Goal: Information Seeking & Learning: Learn about a topic

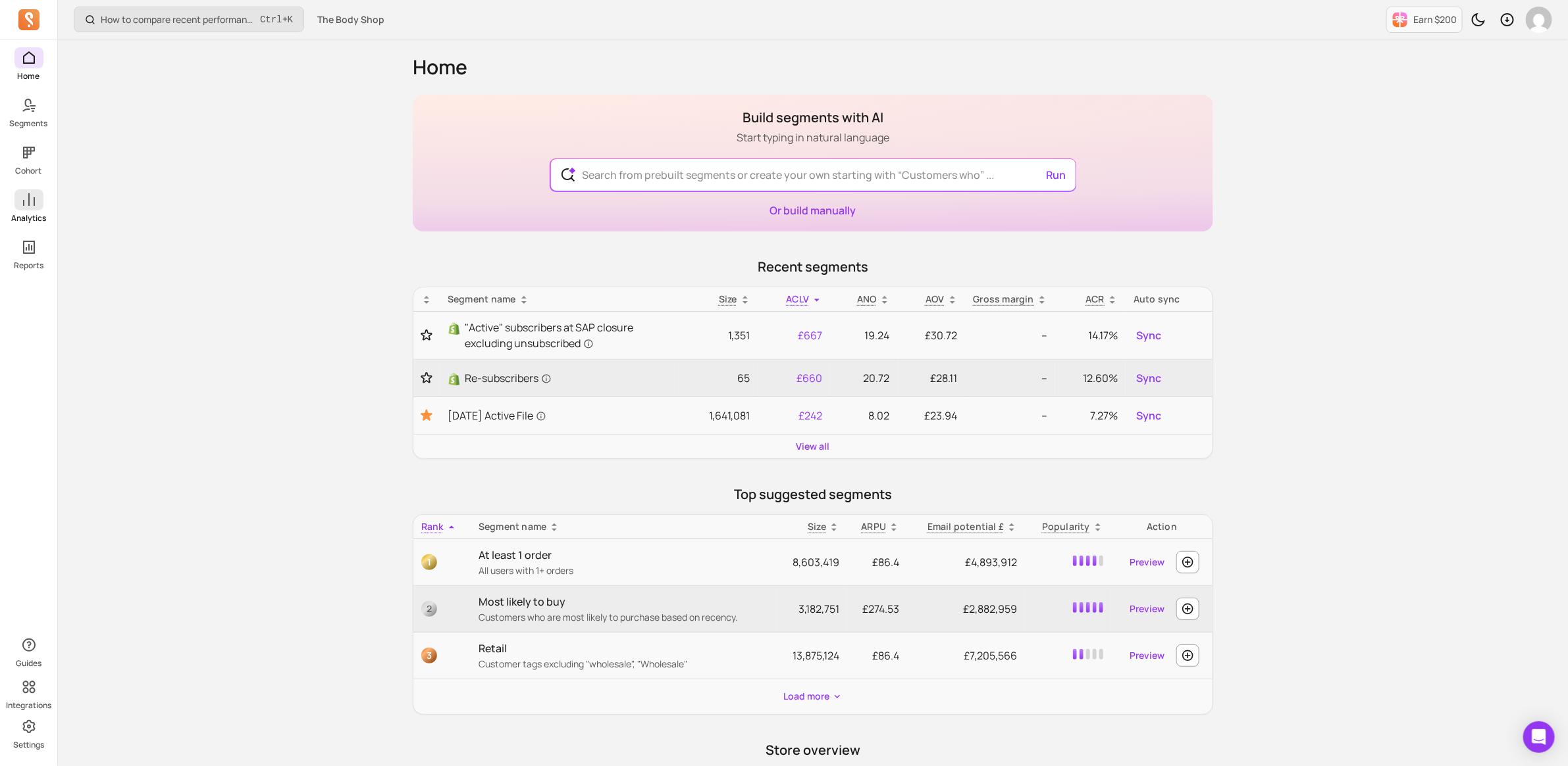
click at [24, 206] on icon at bounding box center [29, 200] width 16 height 16
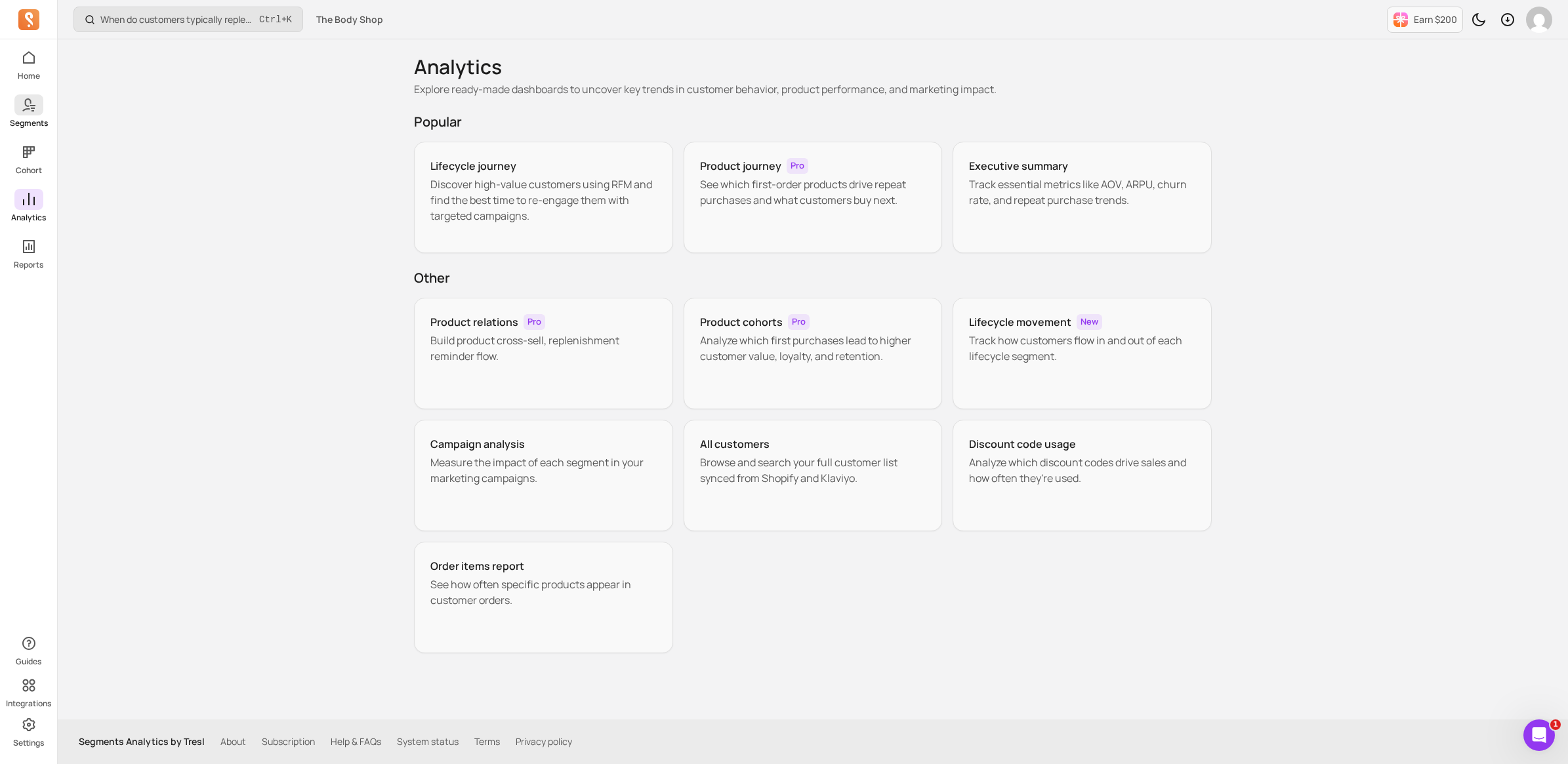
click at [34, 111] on icon at bounding box center [29, 105] width 16 height 16
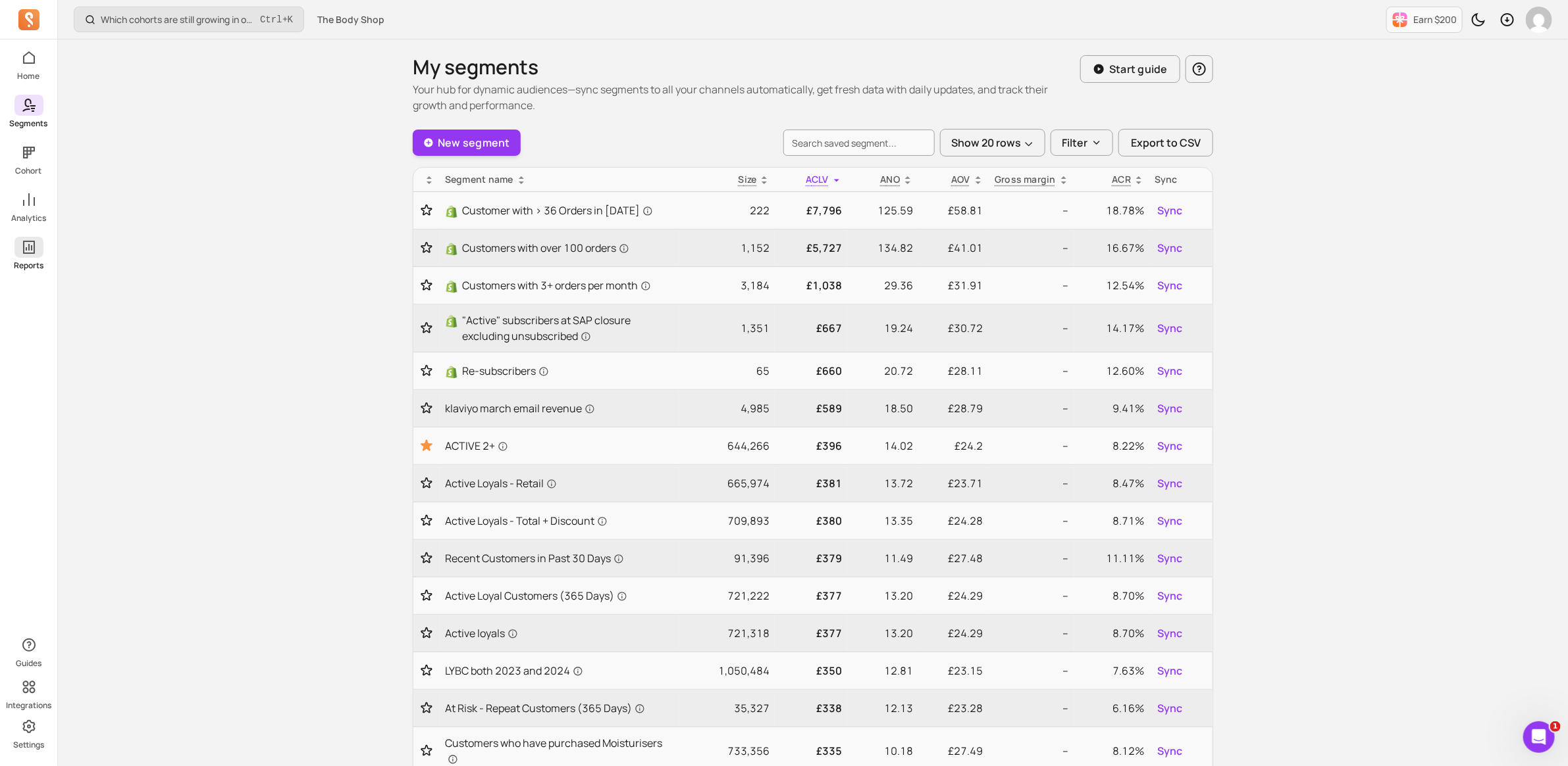
click at [18, 261] on p "Reports" at bounding box center [28, 266] width 29 height 11
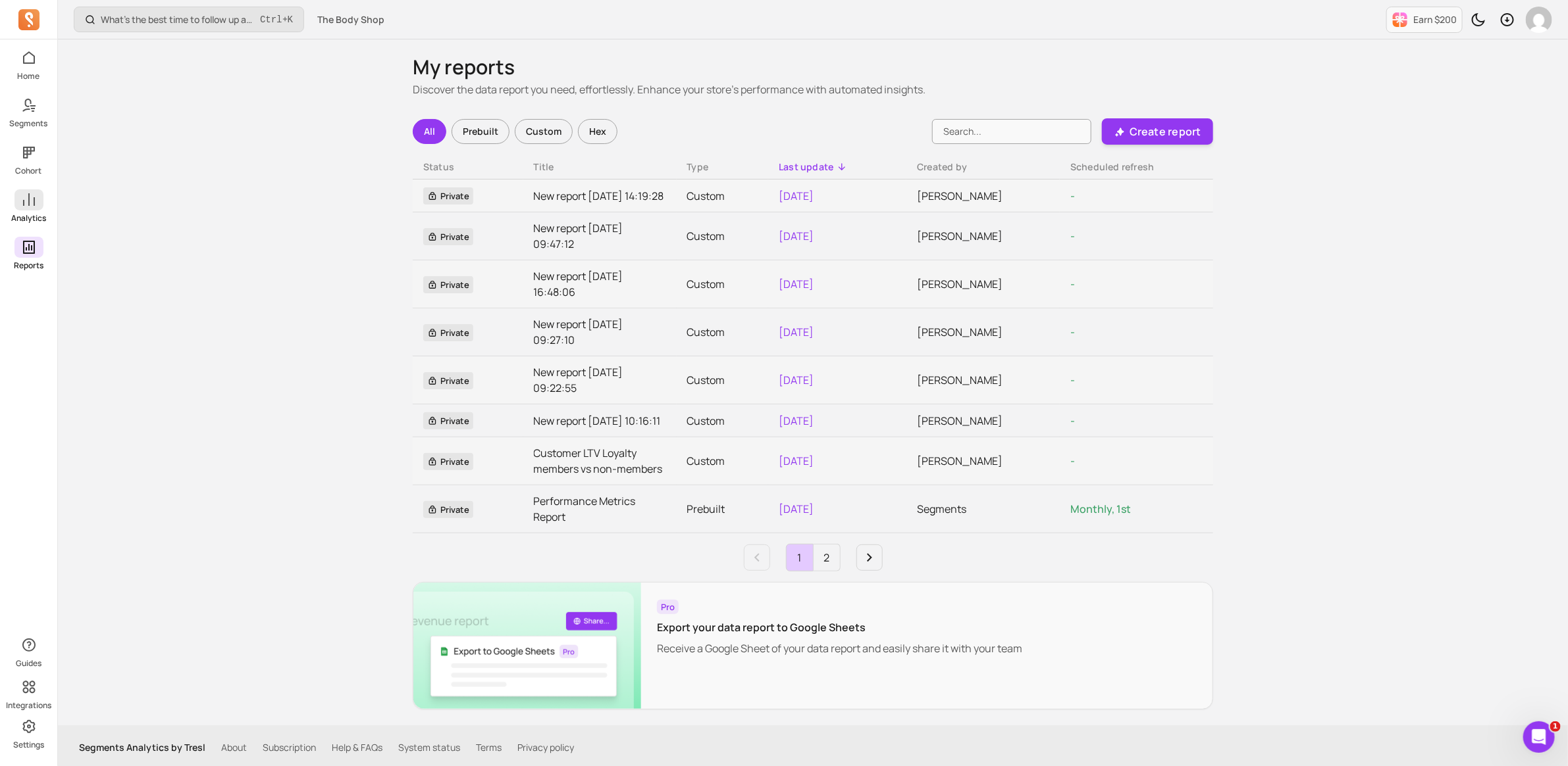
click at [15, 195] on span at bounding box center [29, 200] width 29 height 21
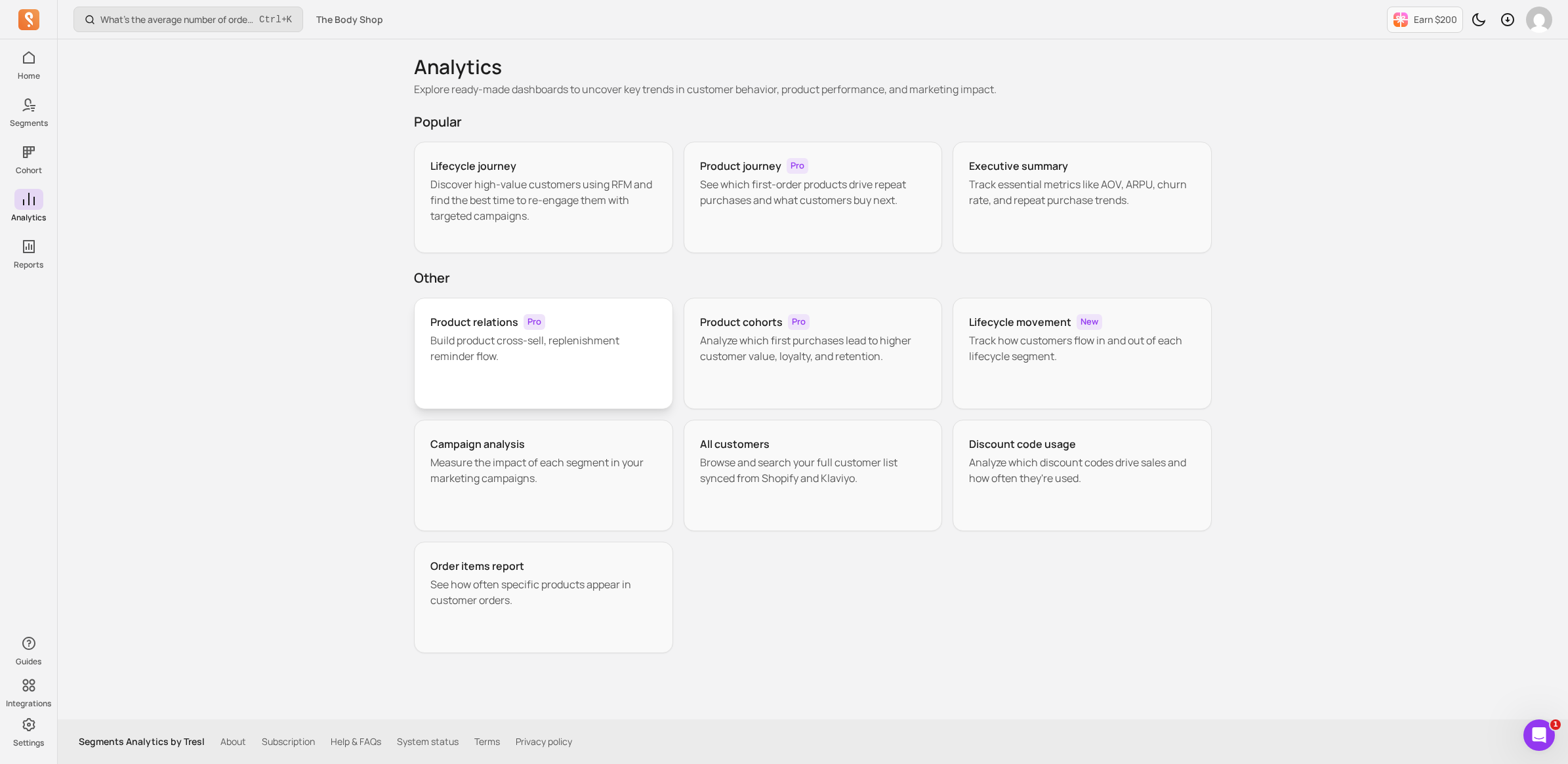
click at [497, 341] on p "Build product cross-sell, replenishment reminder flow." at bounding box center [543, 348] width 226 height 31
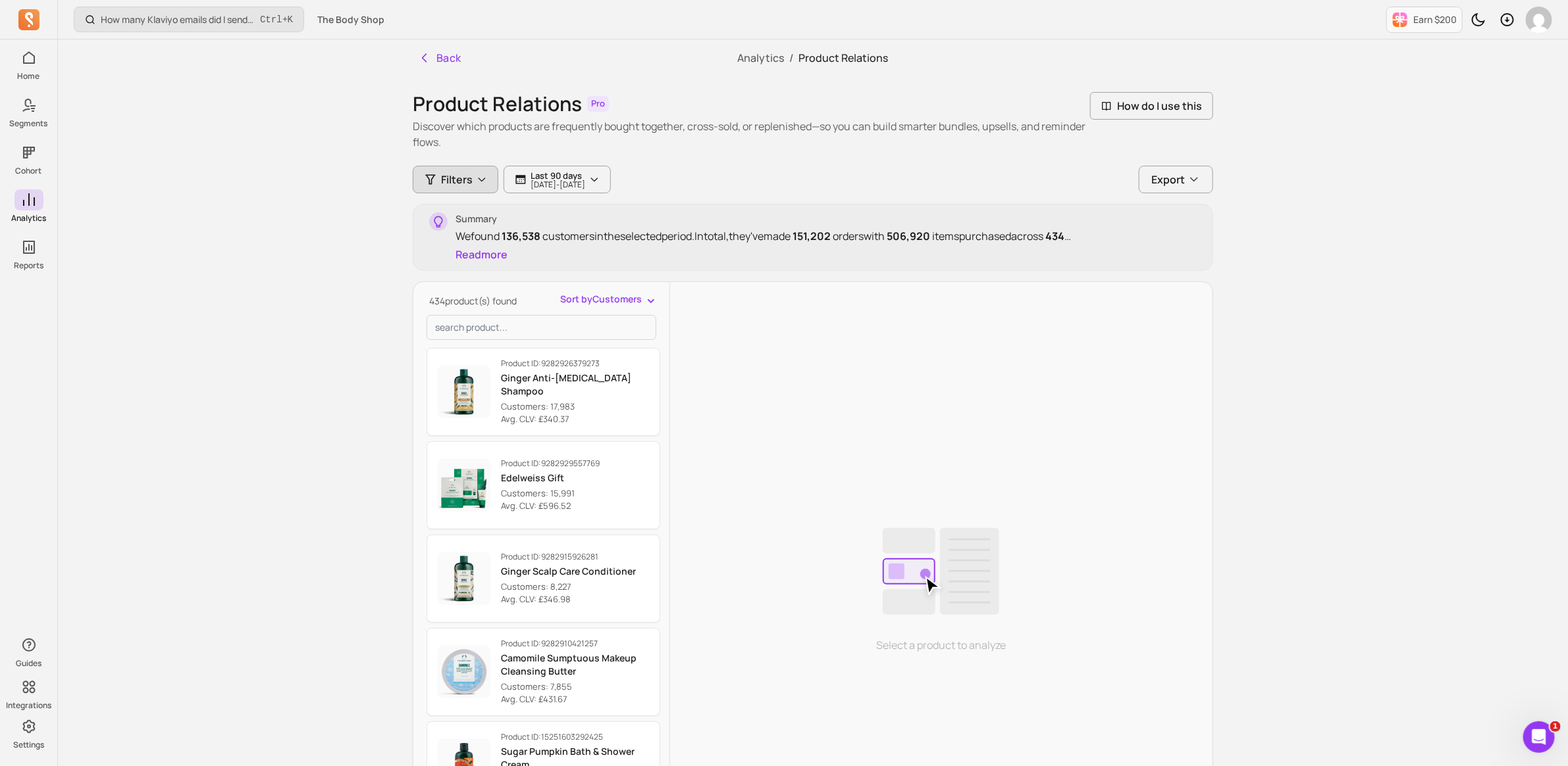
click at [461, 185] on span "Filters" at bounding box center [457, 180] width 32 height 16
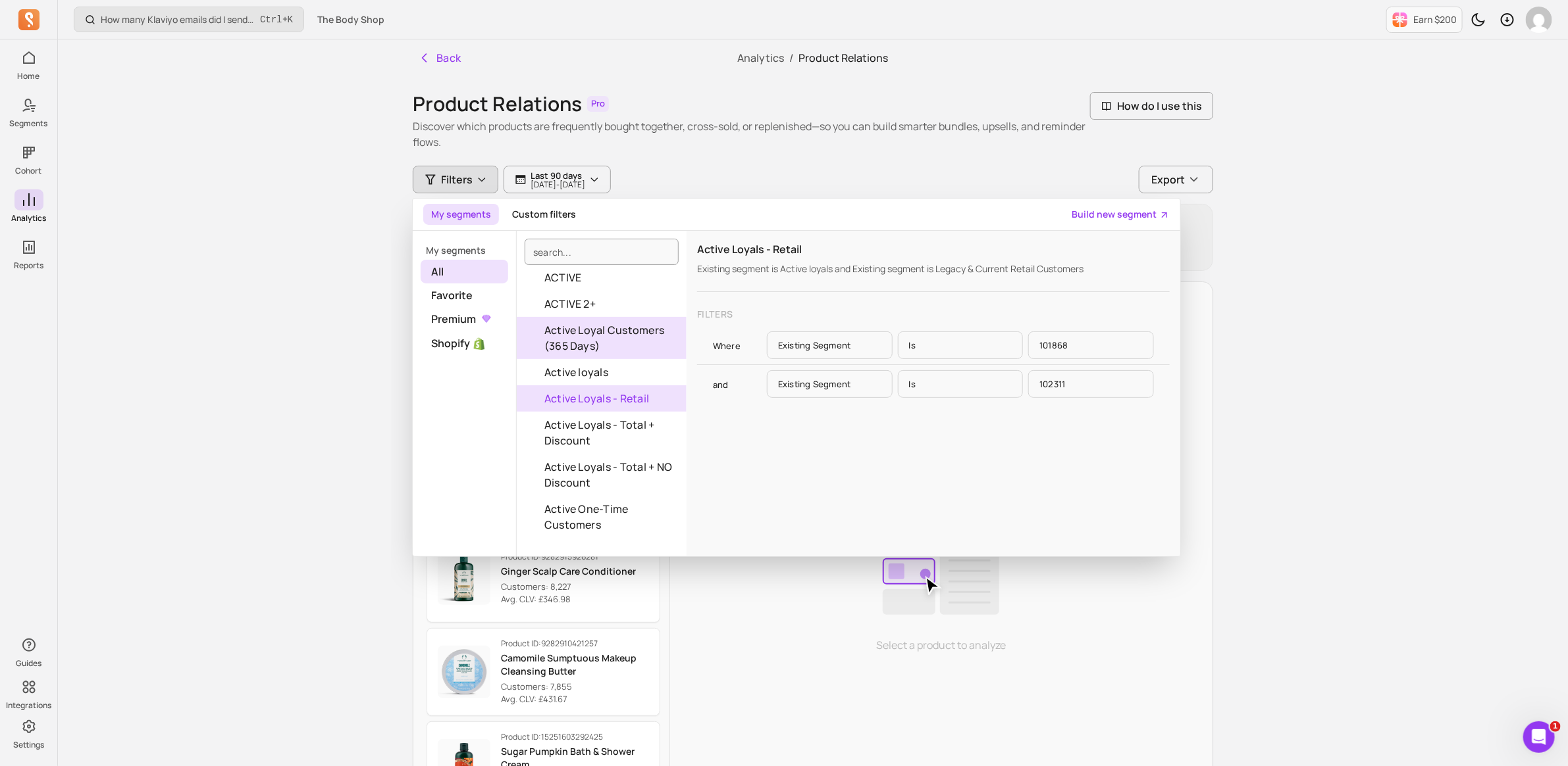
scroll to position [165, 0]
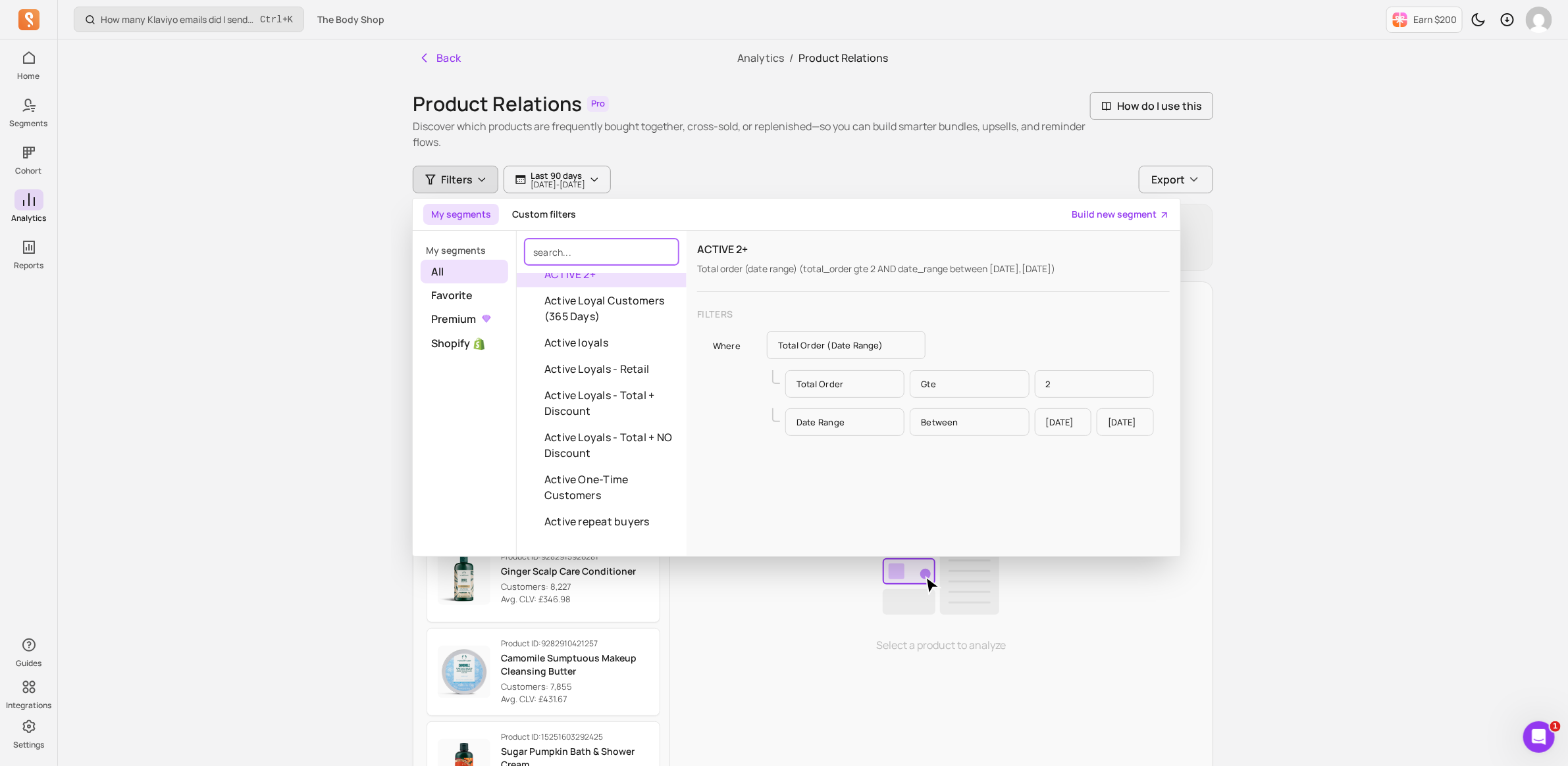
click at [572, 239] on input "search" at bounding box center [601, 252] width 154 height 26
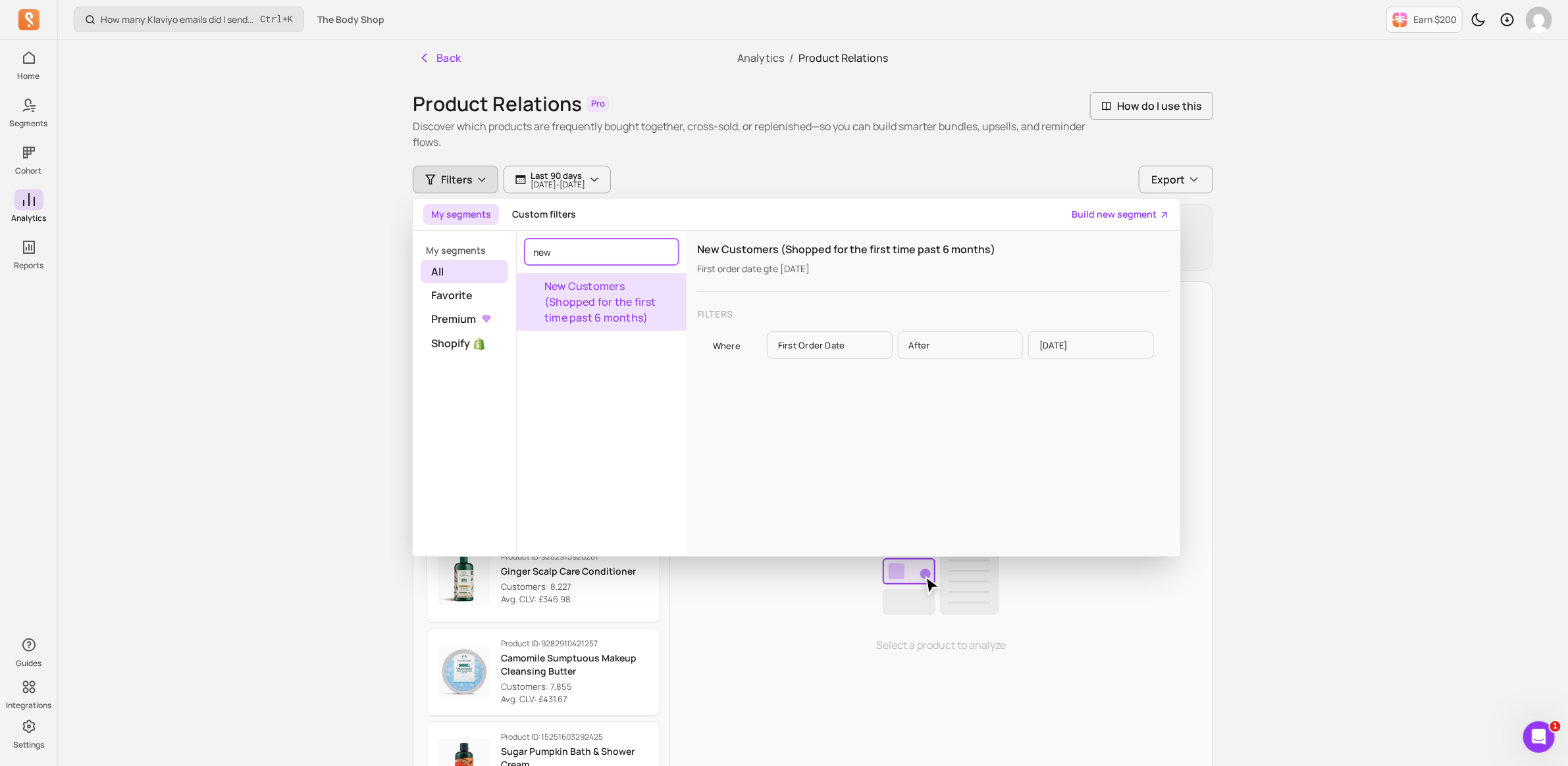
type input "new"
click at [607, 291] on button "New Customers (Shopped for the first time past 6 months)" at bounding box center [601, 301] width 170 height 58
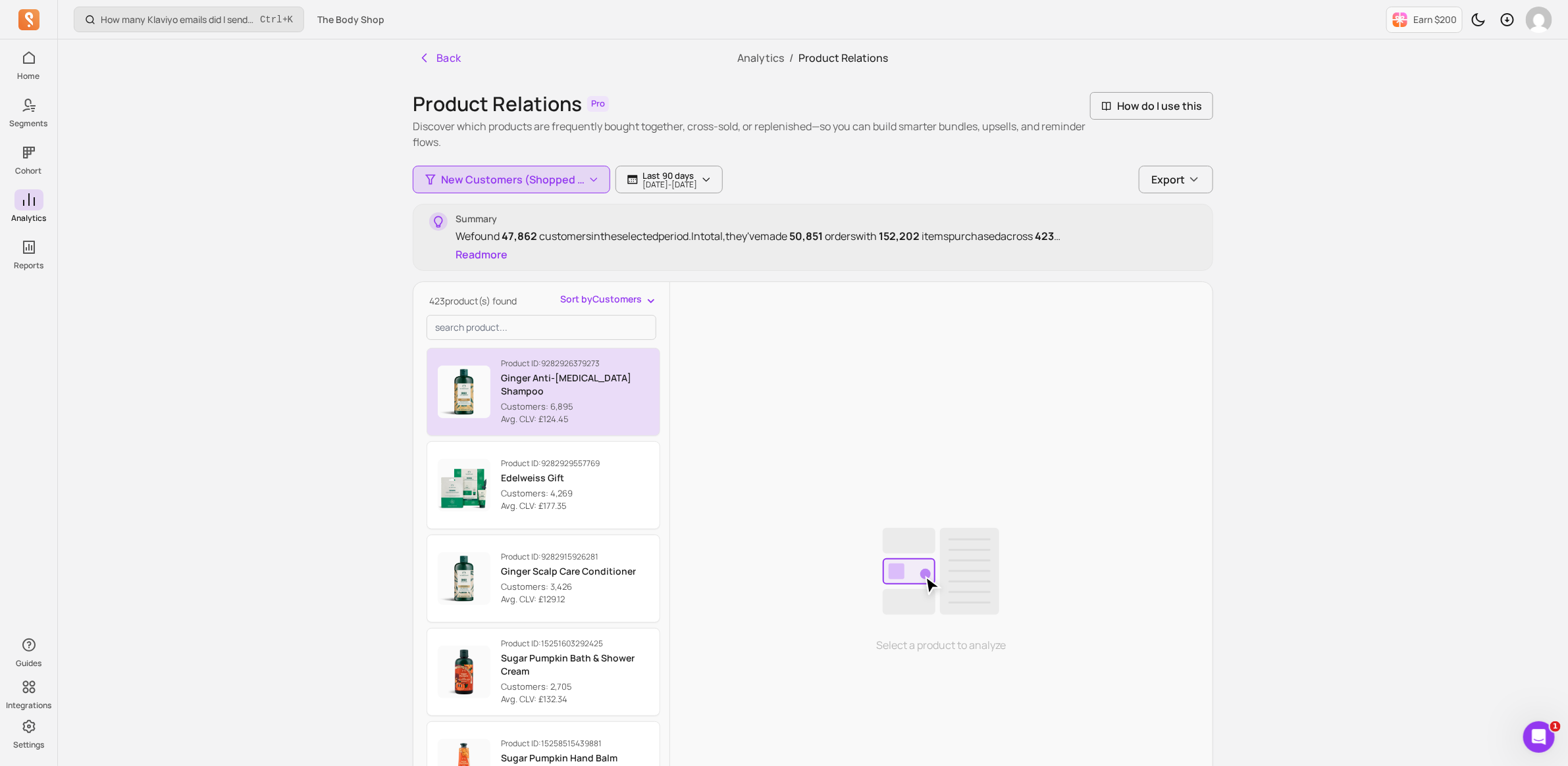
click at [523, 388] on p "Ginger Anti-[MEDICAL_DATA] Shampoo" at bounding box center [574, 384] width 148 height 26
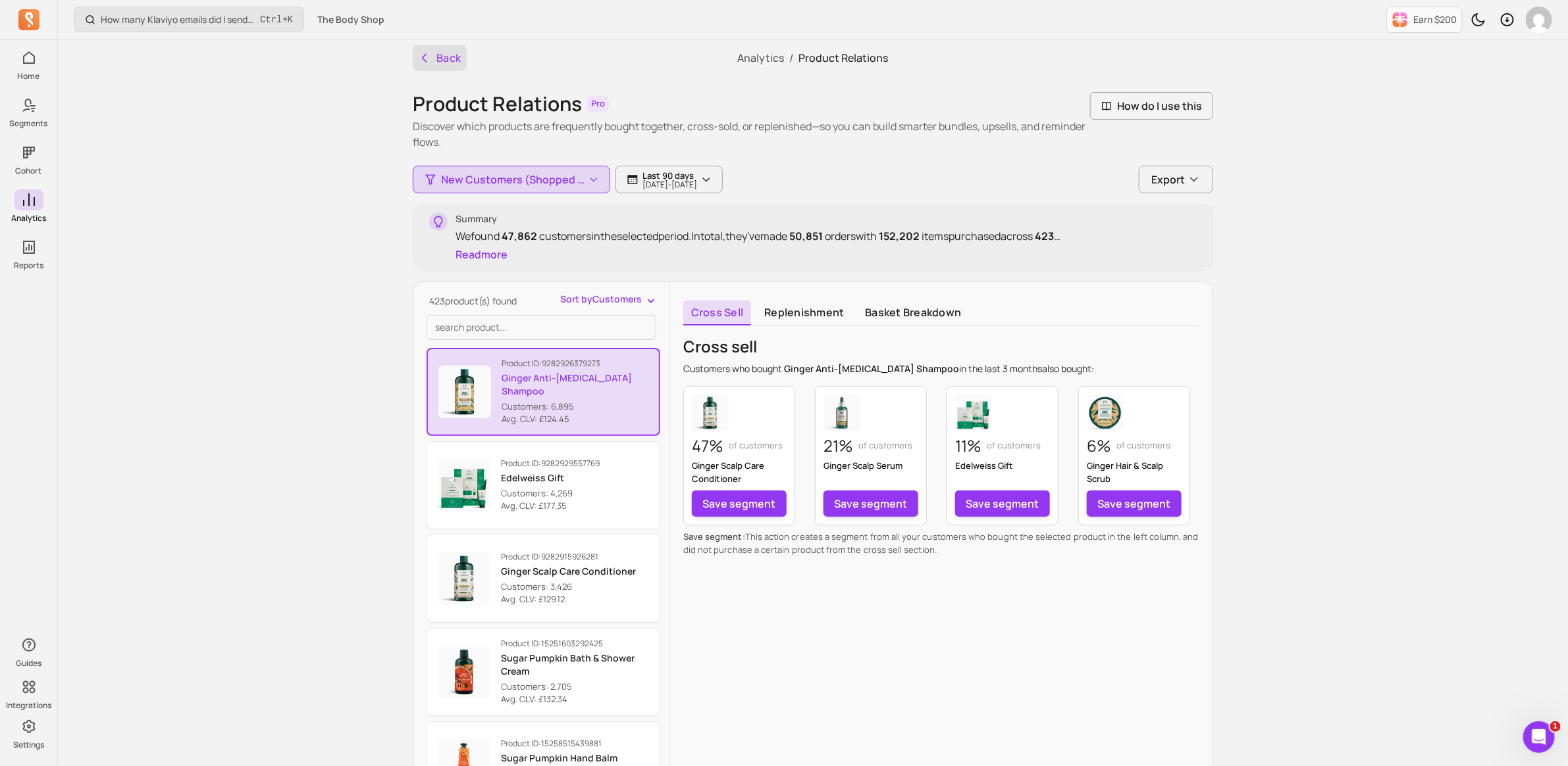
click at [456, 53] on button "Back" at bounding box center [439, 57] width 54 height 26
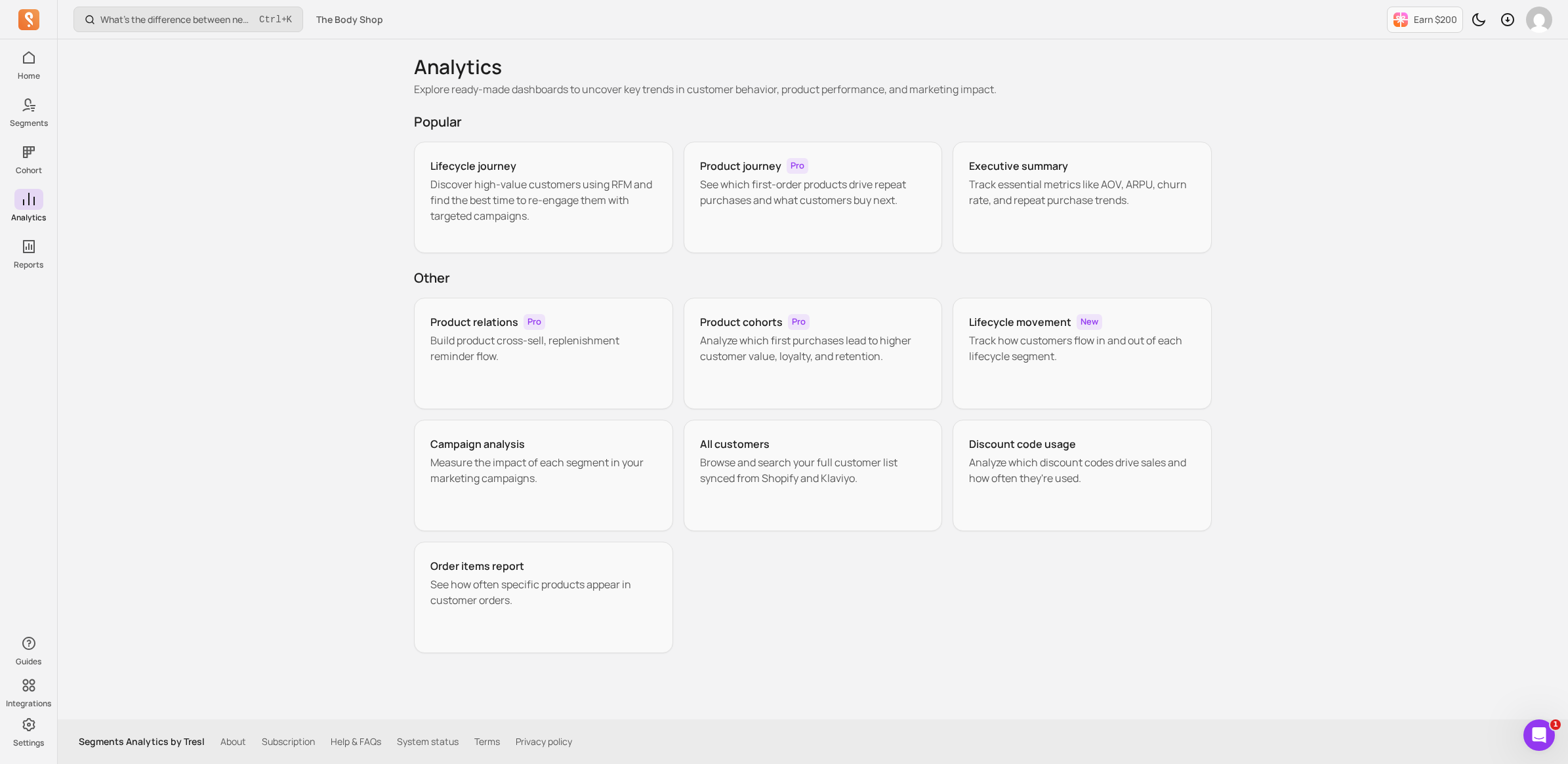
click at [763, 346] on p "Analyze which first purchases lead to higher customer value, loyalty, and reten…" at bounding box center [813, 348] width 226 height 31
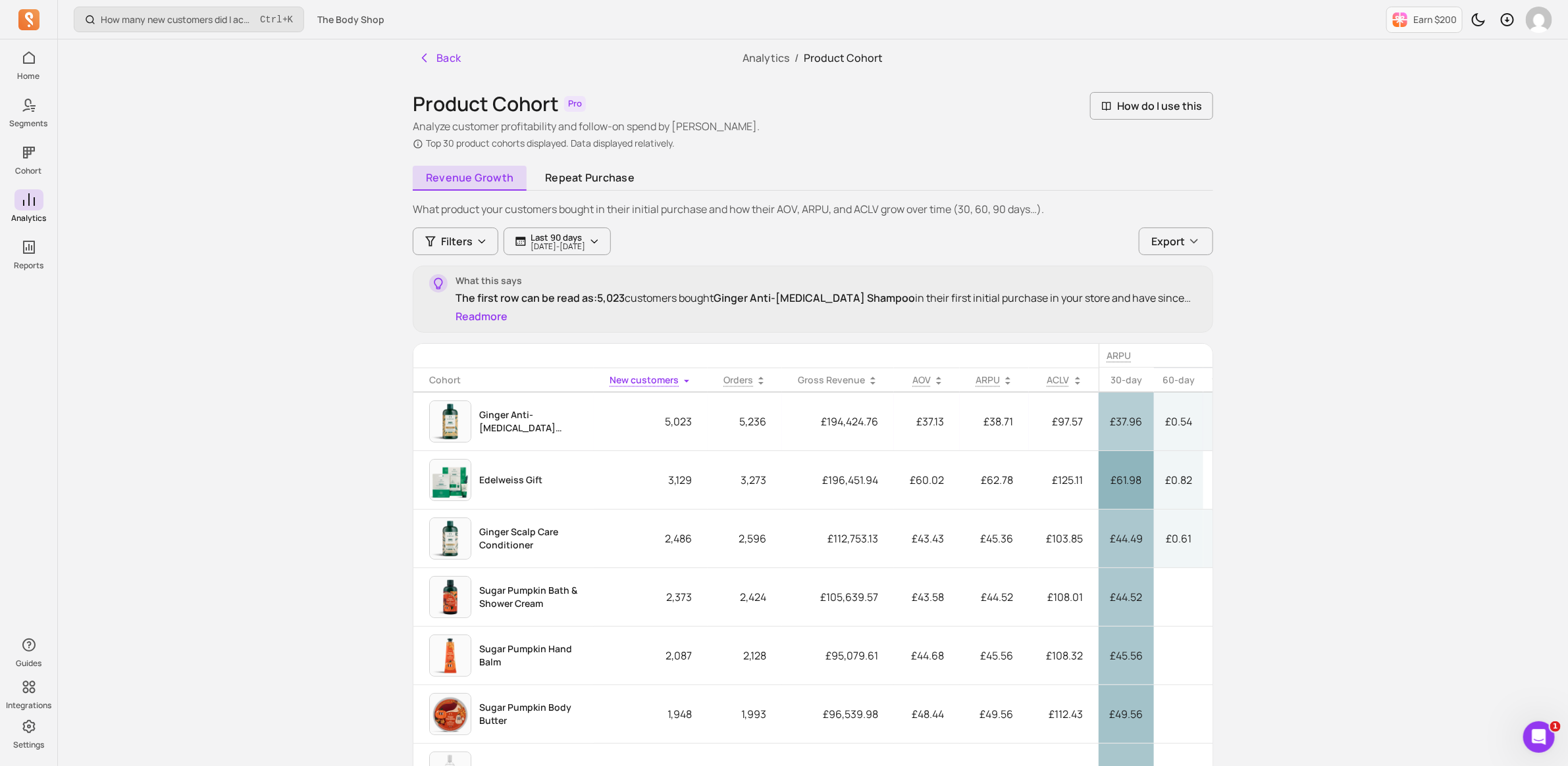
drag, startPoint x: 579, startPoint y: 178, endPoint x: 787, endPoint y: 439, distance: 333.7
click at [579, 178] on link "Repeat purchase" at bounding box center [590, 178] width 116 height 25
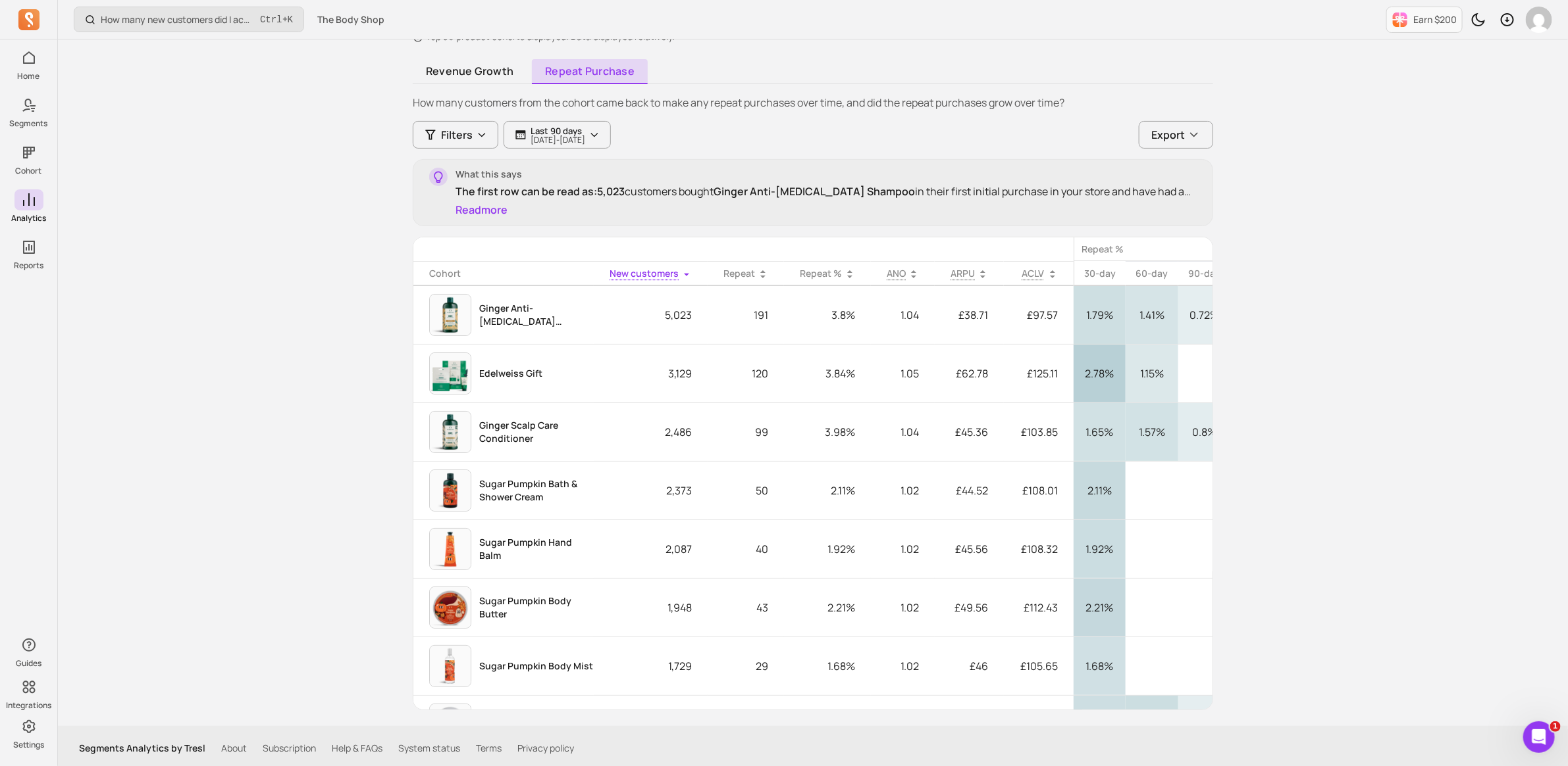
scroll to position [110, 0]
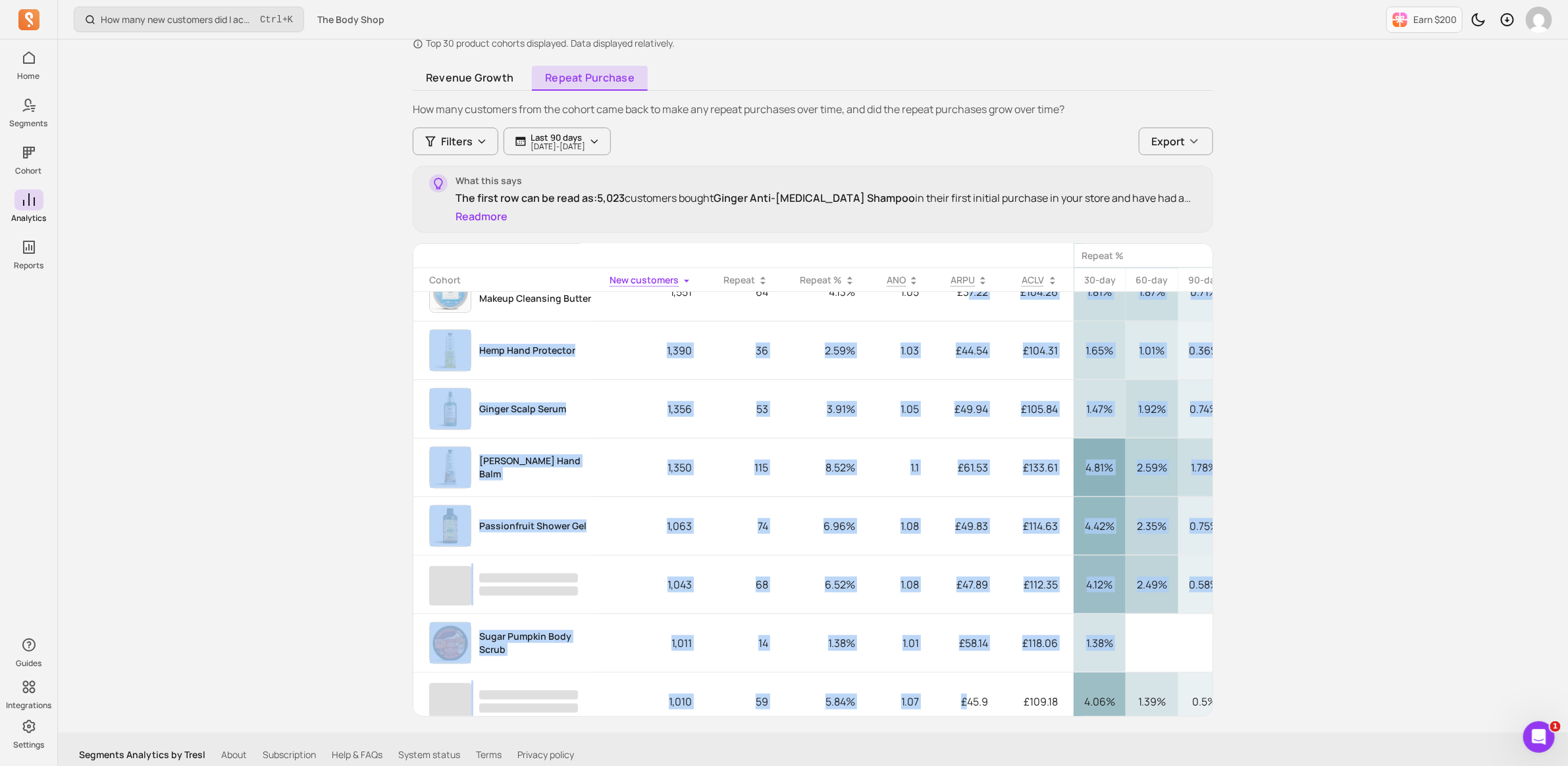
scroll to position [0, 0]
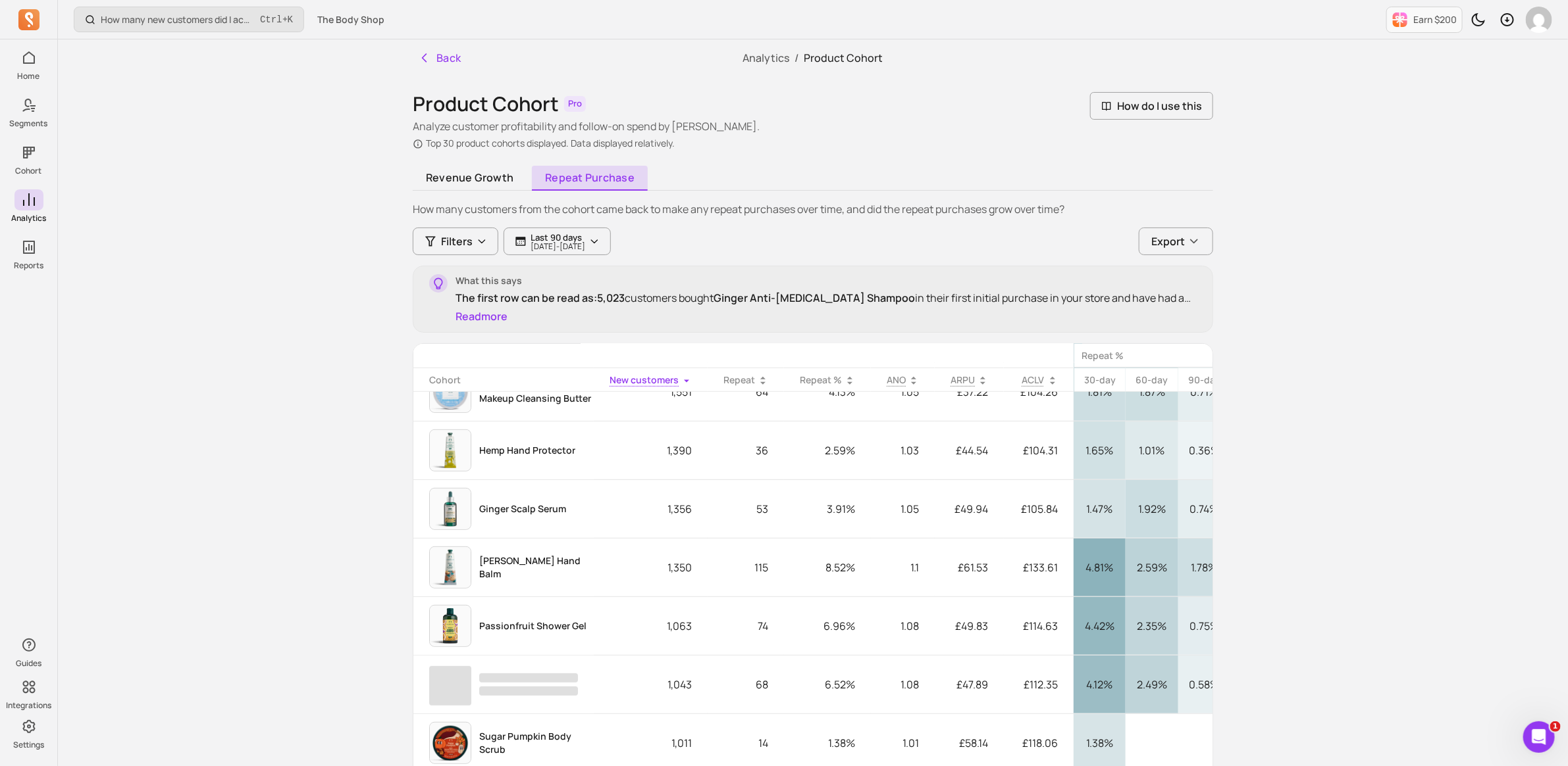
click at [1281, 439] on div "How many new customers did I acquire this period? Ctrl + K The Body Shop Earn $…" at bounding box center [813, 439] width 1510 height 878
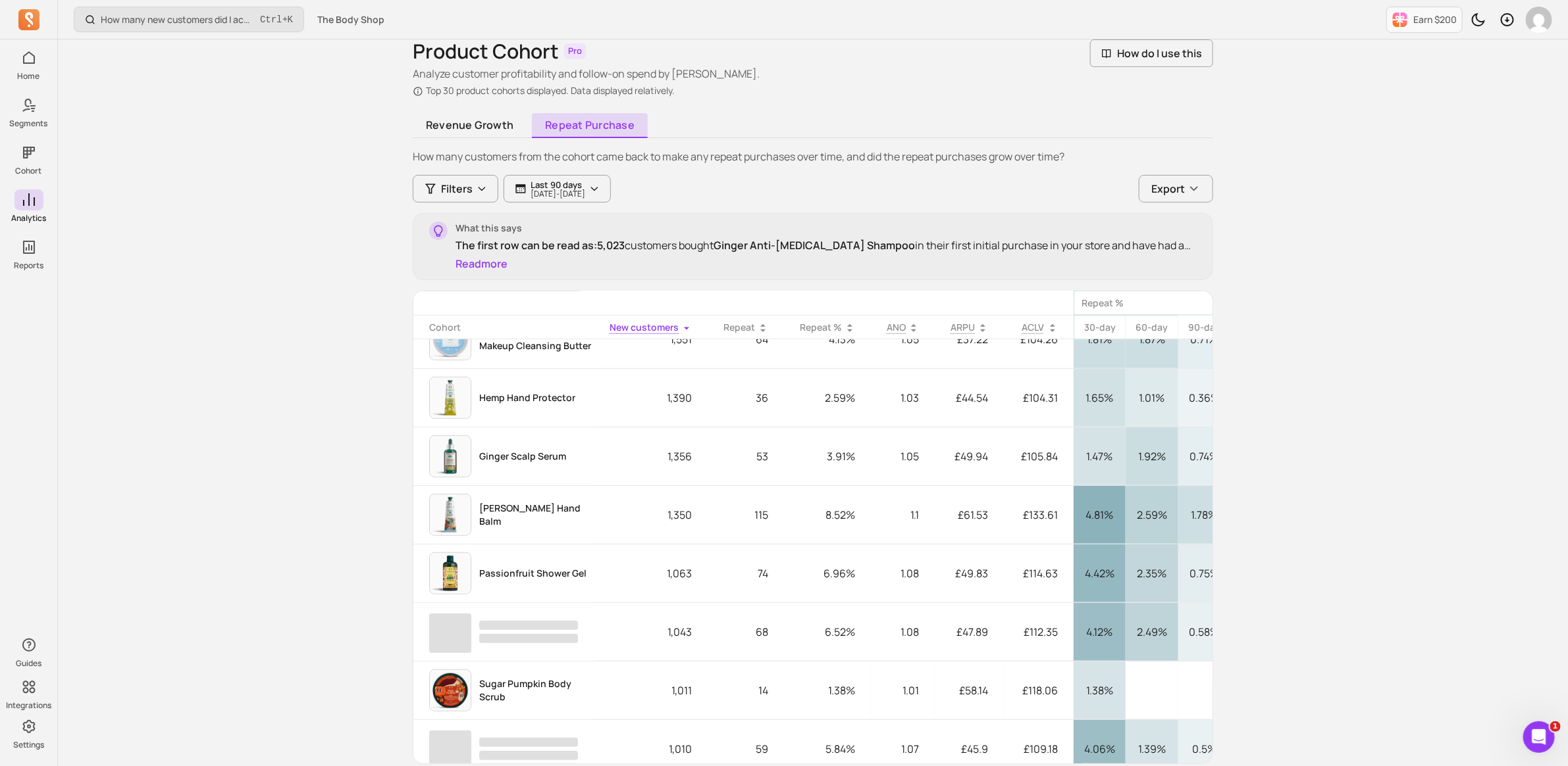
scroll to position [110, 0]
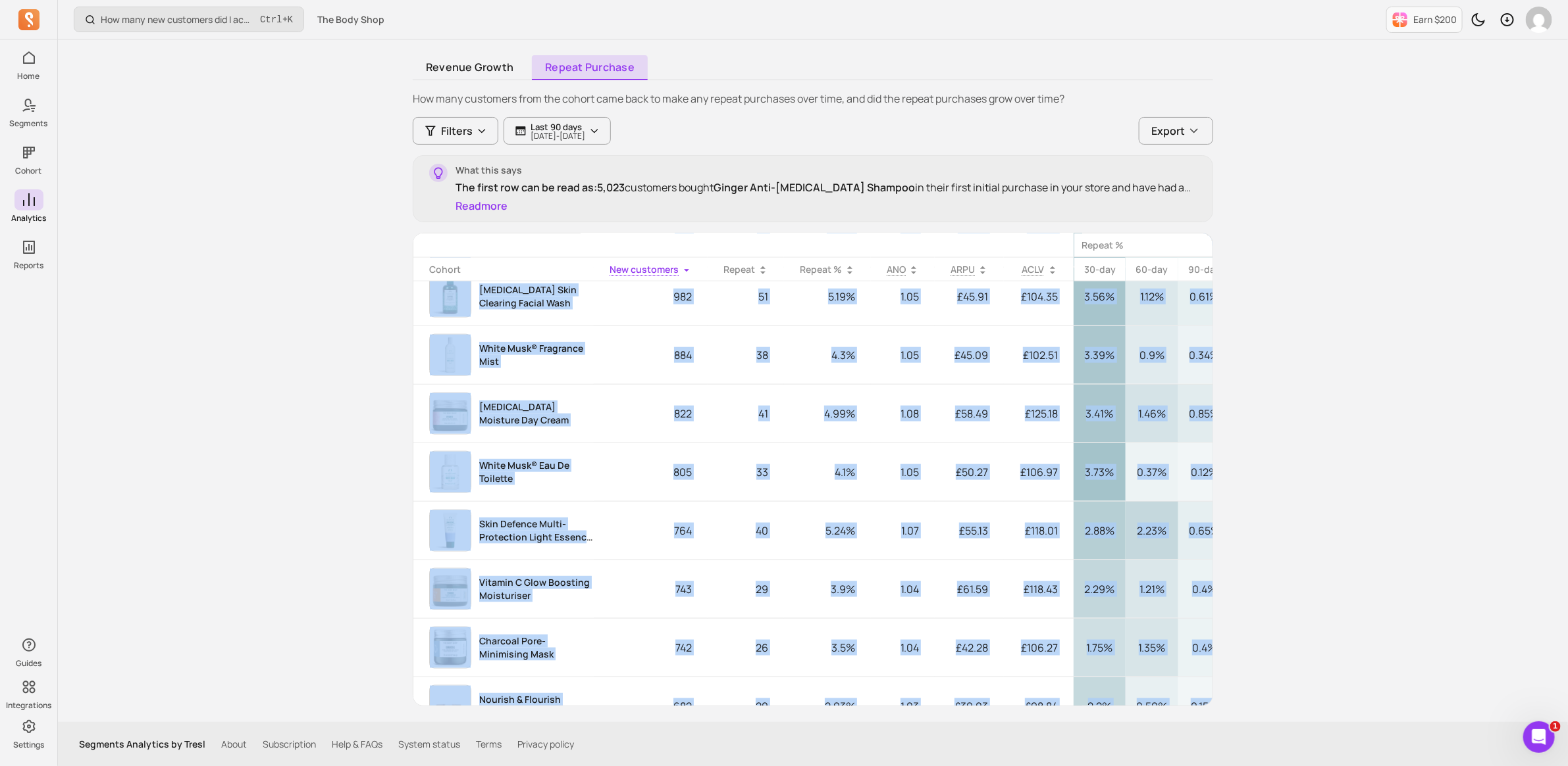
click at [905, 704] on div "Back Analytics / Product Cohort Product Cohort Pro Analyze customer profitabili…" at bounding box center [813, 326] width 842 height 793
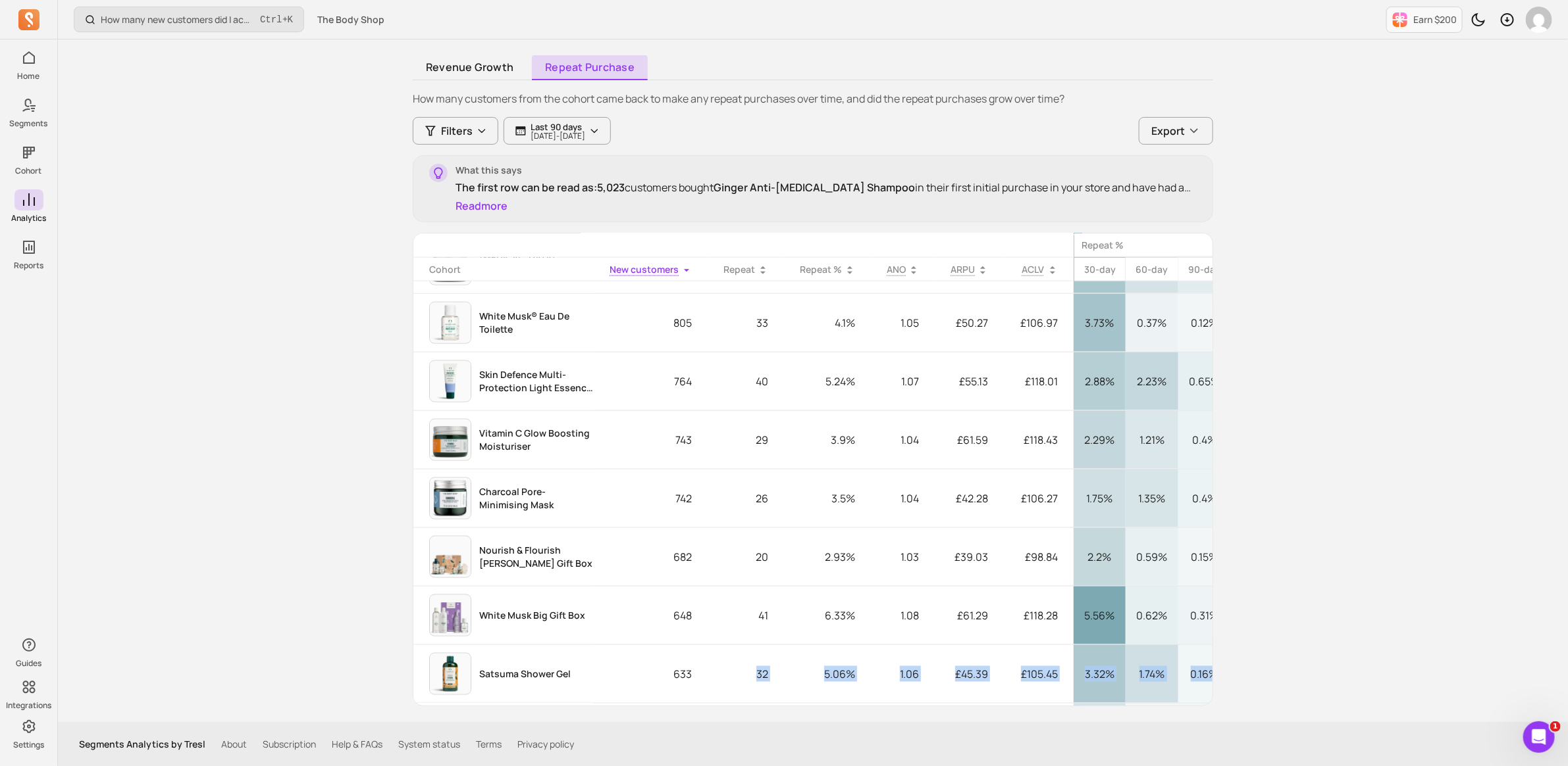
drag, startPoint x: 714, startPoint y: 708, endPoint x: 749, endPoint y: 702, distance: 35.5
click at [749, 702] on div "Back Analytics / Product Cohort Product Cohort Pro Analyze customer profitabili…" at bounding box center [813, 326] width 842 height 793
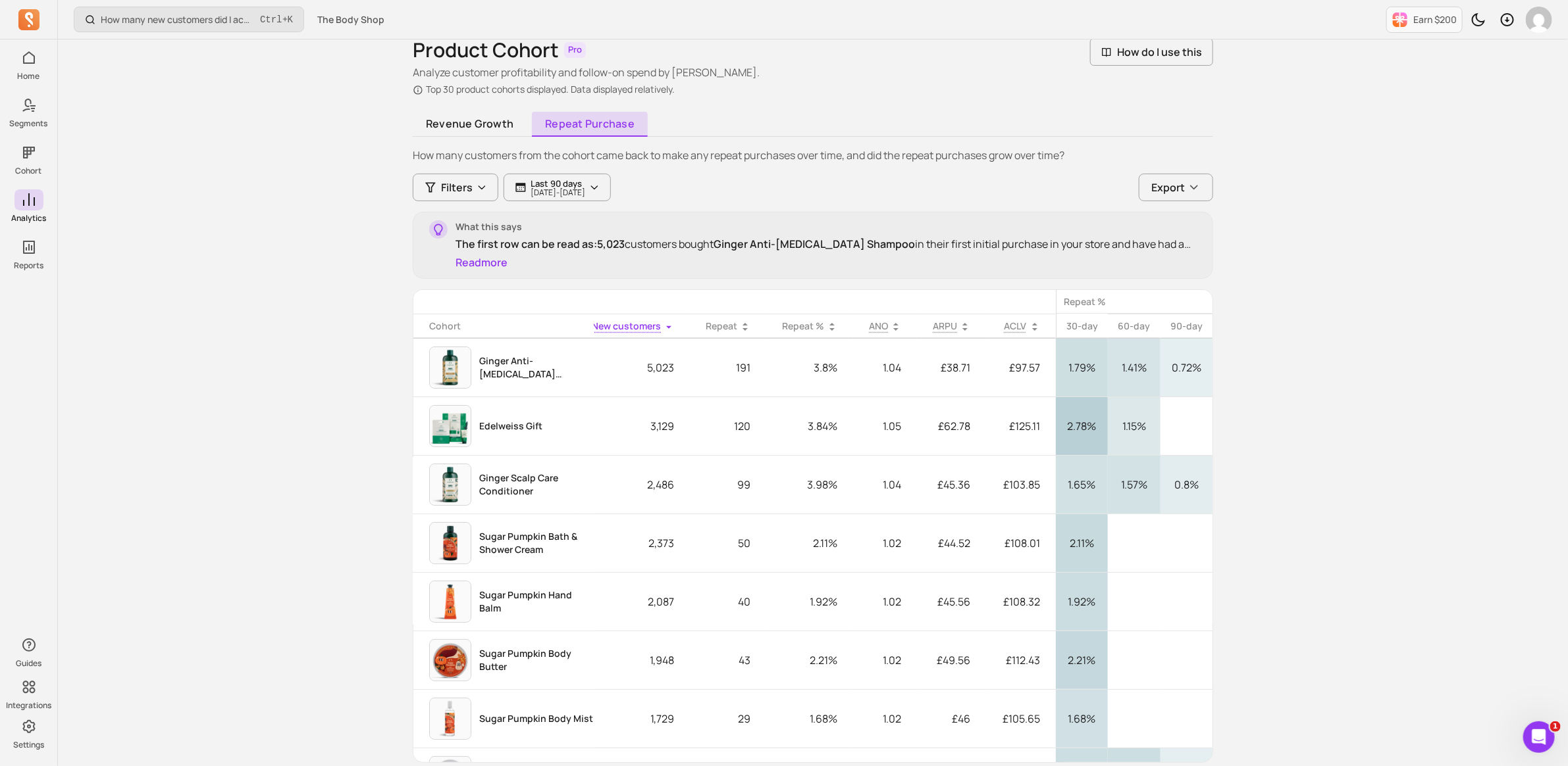
scroll to position [82, 0]
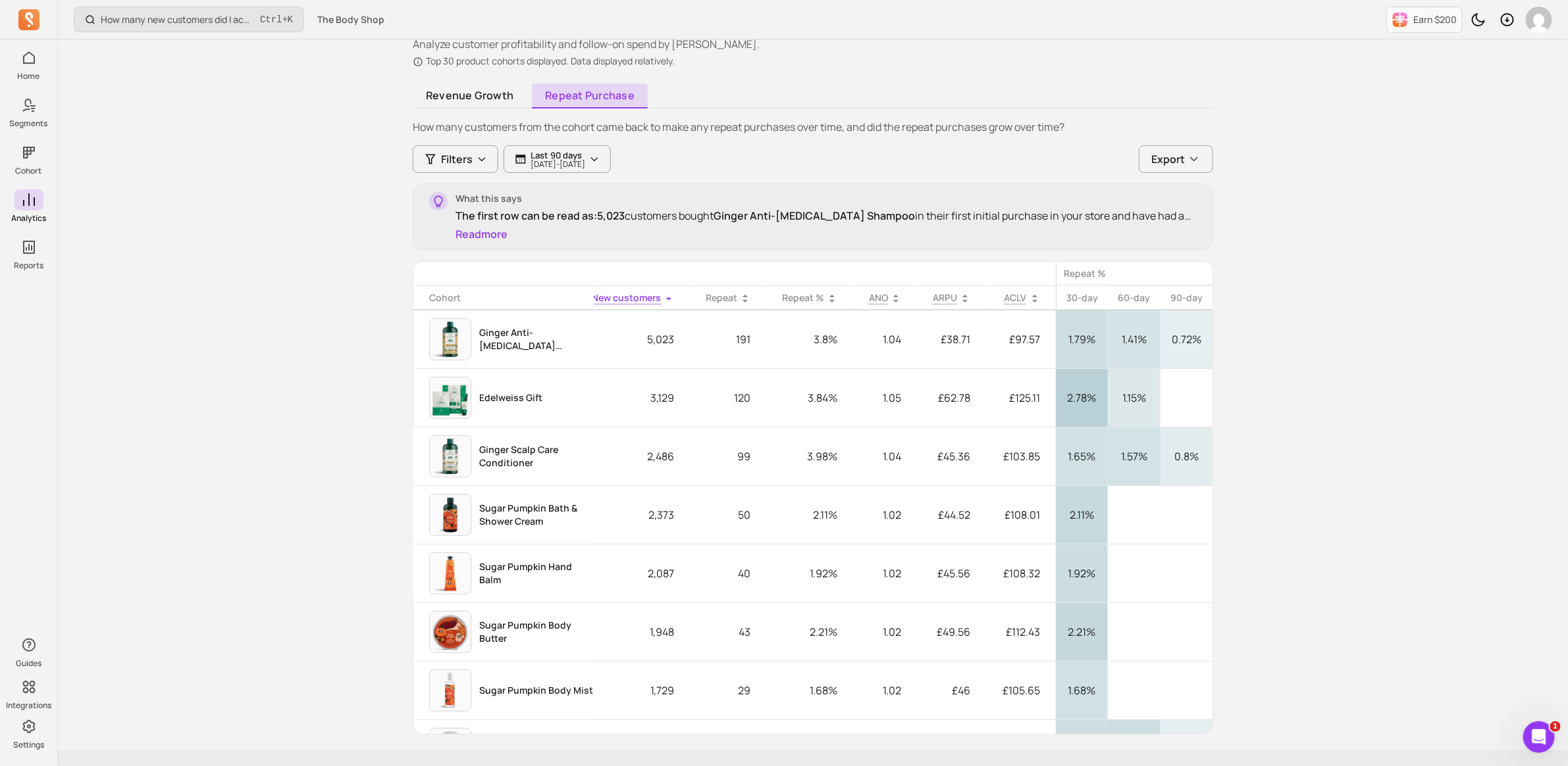
click at [148, 324] on div "How many new customers did I acquire this period? Ctrl + K The Body Shop Earn $…" at bounding box center [813, 357] width 1510 height 878
